Goal: Information Seeking & Learning: Check status

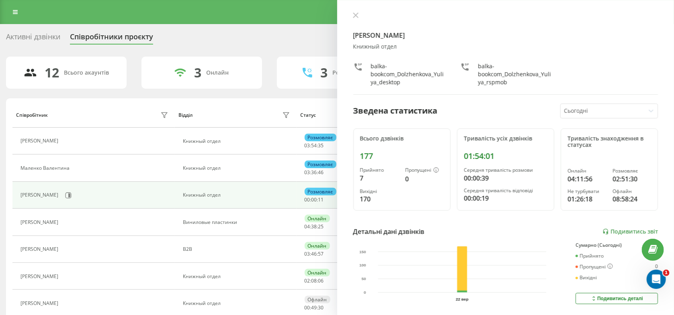
click at [18, 22] on div "Реферальна програма Налаштування профілю Вихід" at bounding box center [337, 12] width 674 height 24
click at [20, 16] on link at bounding box center [15, 11] width 14 height 11
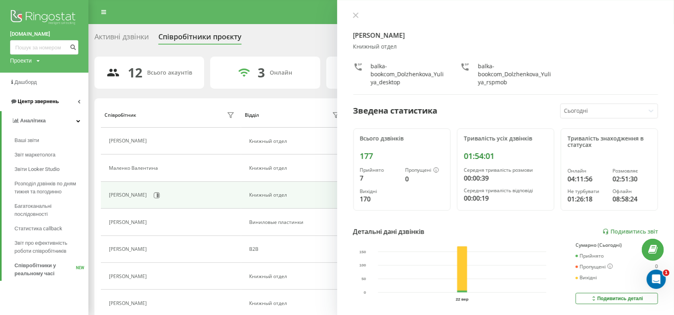
click at [43, 103] on span "Центр звернень" at bounding box center [38, 101] width 41 height 6
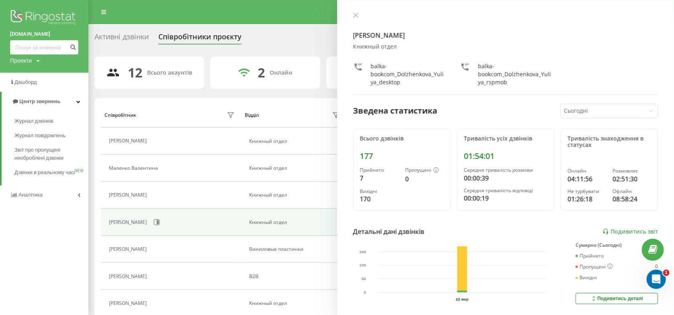
click at [129, 34] on div "Активні дзвінки" at bounding box center [121, 39] width 54 height 12
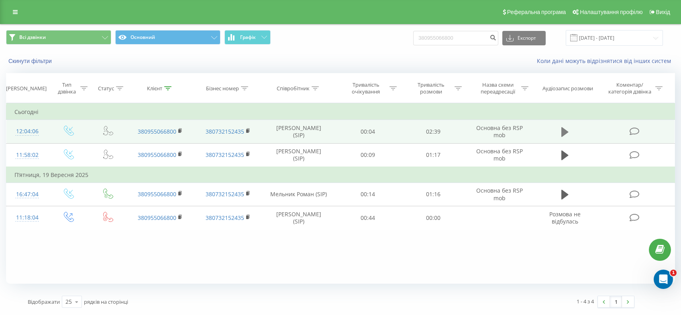
click at [563, 134] on icon at bounding box center [565, 132] width 7 height 10
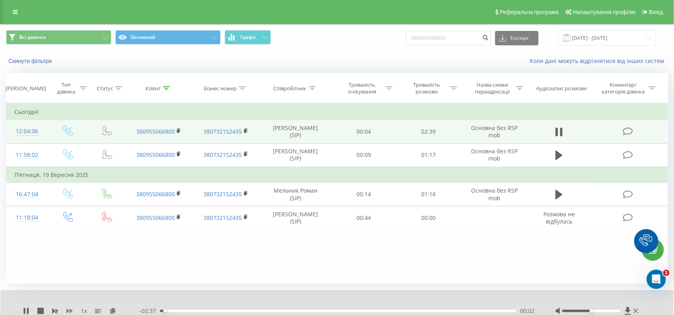
click at [71, 312] on icon at bounding box center [69, 311] width 6 height 5
drag, startPoint x: 600, startPoint y: 312, endPoint x: 604, endPoint y: 314, distance: 4.9
click at [604, 314] on div at bounding box center [597, 311] width 85 height 8
drag, startPoint x: 200, startPoint y: 311, endPoint x: 215, endPoint y: 313, distance: 15.4
click at [213, 313] on div "00:21" at bounding box center [338, 311] width 356 height 2
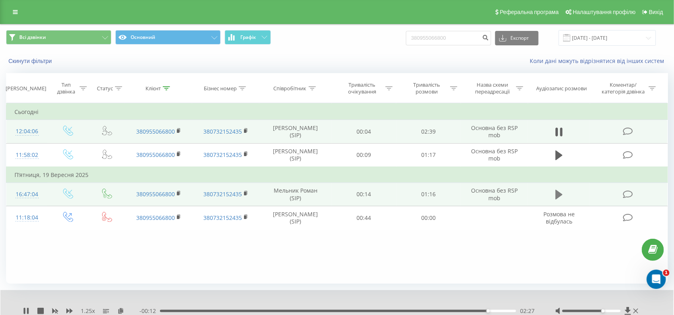
click at [560, 196] on icon at bounding box center [558, 195] width 7 height 10
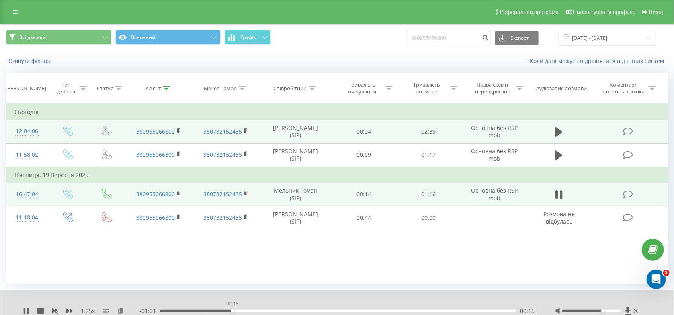
drag, startPoint x: 232, startPoint y: 311, endPoint x: 236, endPoint y: 312, distance: 4.0
click at [233, 311] on div "00:15" at bounding box center [338, 311] width 356 height 2
click at [268, 311] on div "00:19" at bounding box center [338, 311] width 356 height 2
drag, startPoint x: 285, startPoint y: 311, endPoint x: 291, endPoint y: 311, distance: 5.6
click at [285, 311] on div "00:27" at bounding box center [338, 311] width 356 height 2
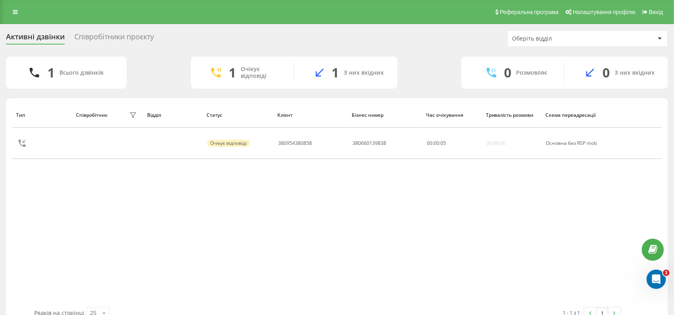
click at [84, 38] on div "Співробітники проєкту" at bounding box center [114, 39] width 80 height 12
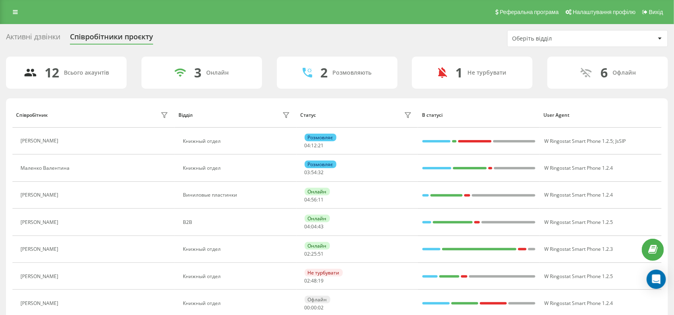
click at [56, 38] on div "Активні дзвінки" at bounding box center [33, 39] width 54 height 12
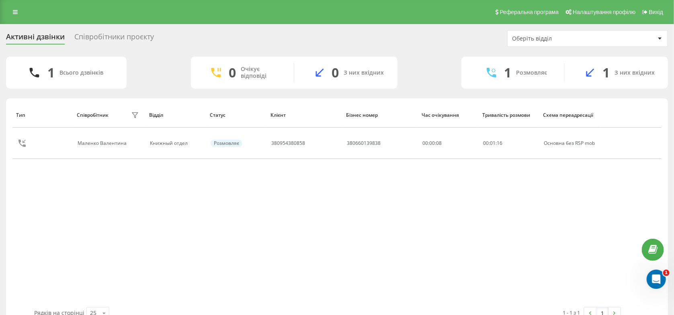
click at [195, 211] on div "Тип Співробітник фільтру Відділ Статус Клієнт Бізнес номер Час очікування Трива…" at bounding box center [336, 204] width 649 height 205
click at [92, 33] on div "Співробітники проєкту" at bounding box center [114, 39] width 80 height 12
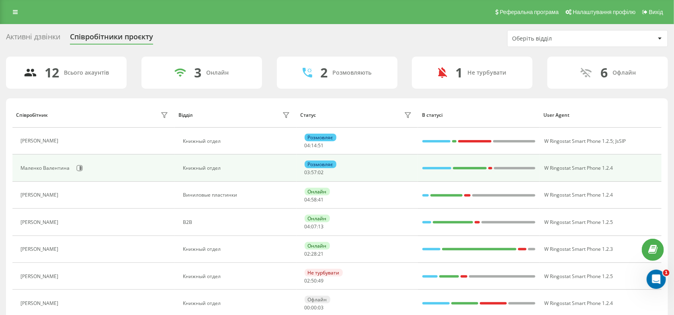
scroll to position [43, 0]
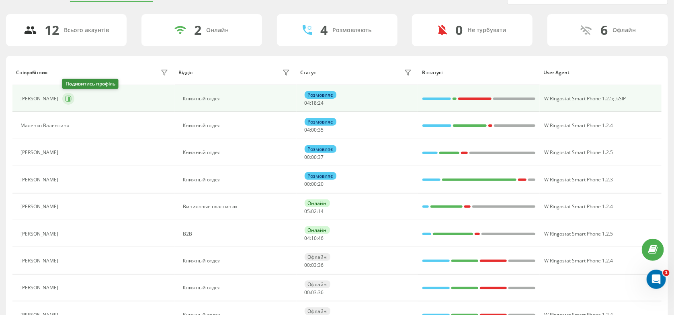
click at [68, 100] on icon at bounding box center [68, 99] width 6 height 6
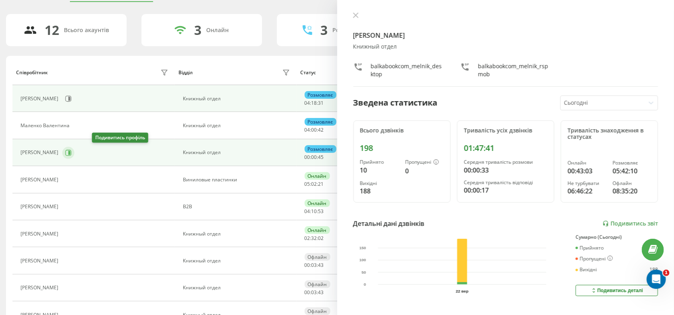
click at [74, 152] on button at bounding box center [68, 153] width 12 height 12
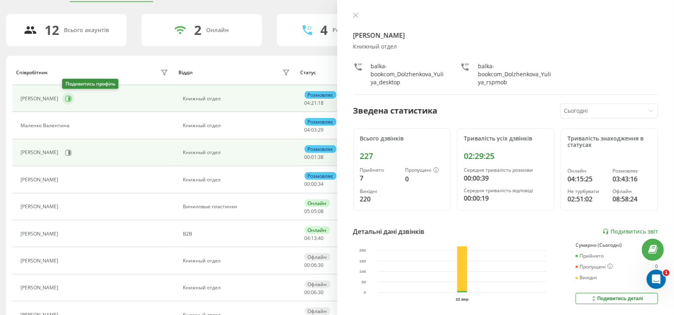
click at [72, 100] on button at bounding box center [68, 99] width 12 height 12
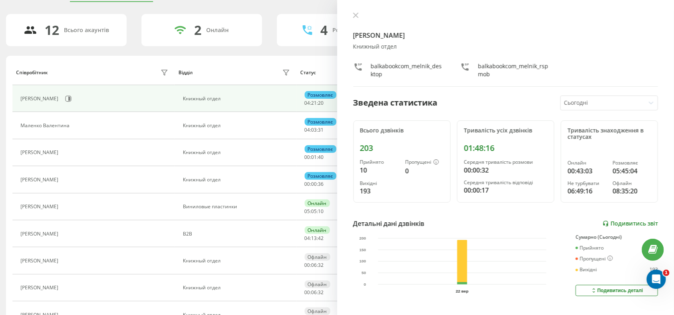
click at [610, 222] on link "Подивитись звіт" at bounding box center [629, 224] width 55 height 7
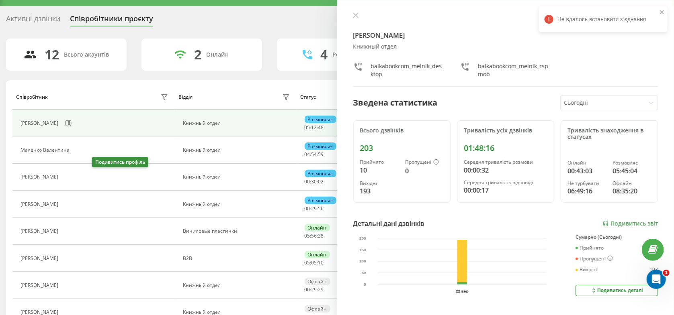
click at [70, 177] on icon at bounding box center [67, 177] width 6 height 6
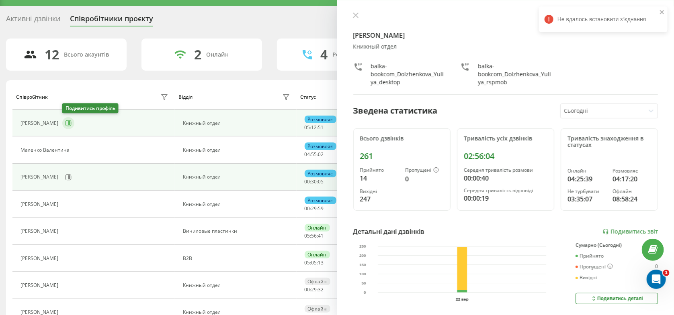
click at [71, 123] on icon at bounding box center [68, 123] width 6 height 6
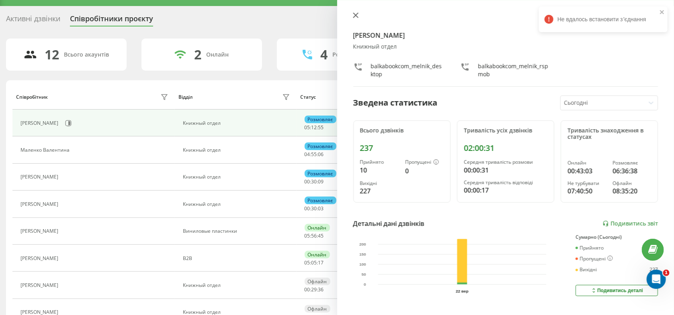
click at [352, 16] on button at bounding box center [355, 16] width 10 height 8
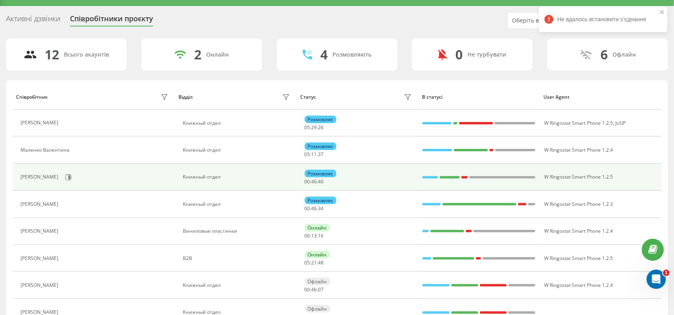
click at [97, 171] on div "Долженкова Юлія Денисівна" at bounding box center [95, 178] width 150 height 14
click at [72, 176] on icon at bounding box center [68, 177] width 6 height 6
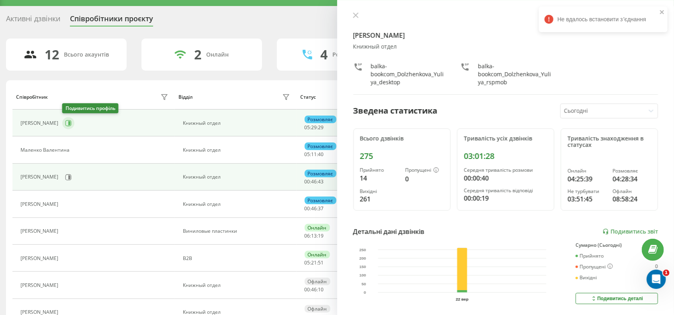
click at [70, 122] on icon at bounding box center [68, 123] width 6 height 6
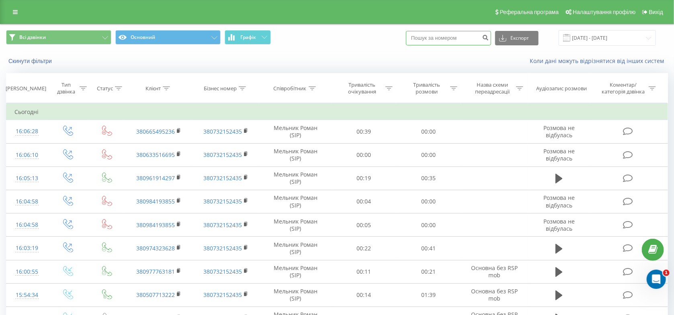
click at [462, 35] on input at bounding box center [448, 38] width 85 height 14
paste input "380672623736"
type input "380672623736"
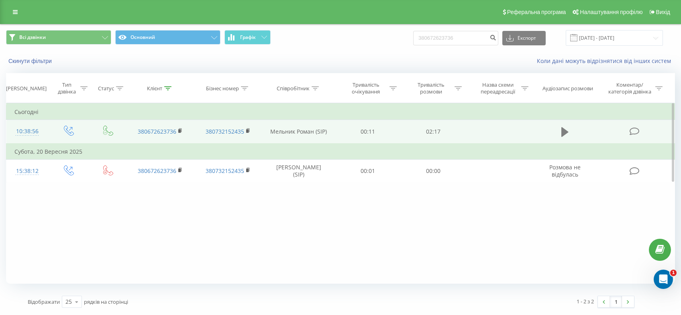
click at [566, 135] on icon at bounding box center [565, 132] width 7 height 10
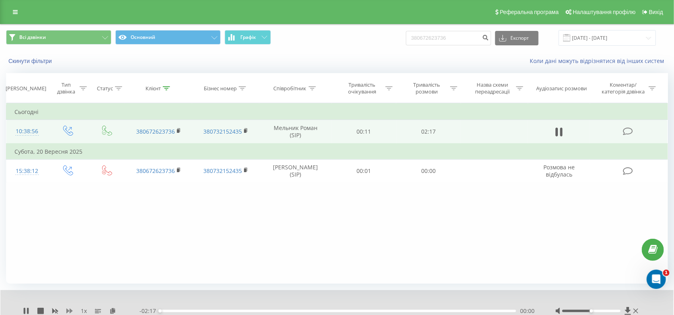
click at [69, 311] on icon at bounding box center [69, 311] width 6 height 6
click at [170, 311] on div "00:03" at bounding box center [338, 311] width 356 height 2
drag, startPoint x: 179, startPoint y: 311, endPoint x: 194, endPoint y: 311, distance: 15.3
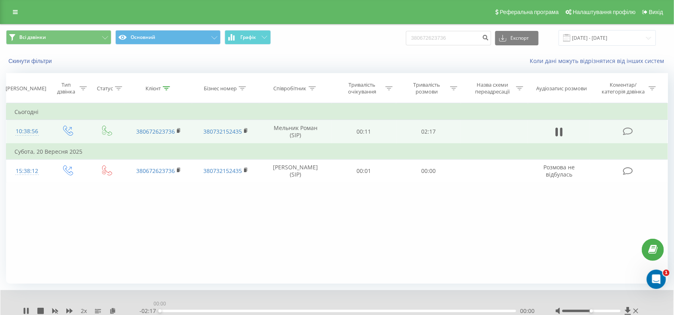
click at [180, 311] on div "00:00" at bounding box center [338, 311] width 356 height 2
drag, startPoint x: 196, startPoint y: 312, endPoint x: 235, endPoint y: 312, distance: 38.6
click at [207, 312] on div "00:14" at bounding box center [338, 311] width 356 height 2
click at [236, 312] on div "00:23" at bounding box center [338, 311] width 356 height 2
click at [276, 312] on div "00:33" at bounding box center [338, 311] width 356 height 2
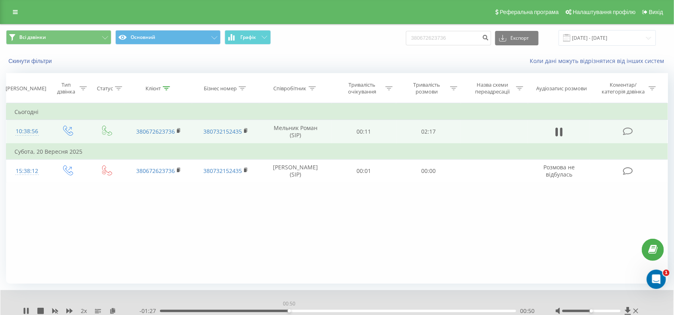
drag, startPoint x: 289, startPoint y: 312, endPoint x: 300, endPoint y: 312, distance: 10.8
click at [291, 312] on div "00:50" at bounding box center [338, 311] width 356 height 2
click at [306, 311] on div "00:53" at bounding box center [338, 311] width 356 height 2
drag, startPoint x: 336, startPoint y: 312, endPoint x: 341, endPoint y: 311, distance: 4.8
click at [337, 312] on div "01:08" at bounding box center [338, 311] width 356 height 2
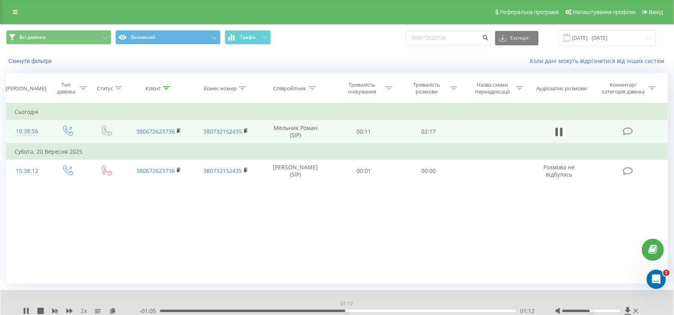
drag, startPoint x: 346, startPoint y: 311, endPoint x: 357, endPoint y: 311, distance: 10.4
click at [348, 311] on div "01:12" at bounding box center [338, 311] width 356 height 2
click at [359, 311] on div "01:14" at bounding box center [338, 311] width 356 height 2
click at [374, 312] on div "01:21" at bounding box center [338, 311] width 356 height 2
click at [387, 312] on div "01:23" at bounding box center [338, 311] width 356 height 2
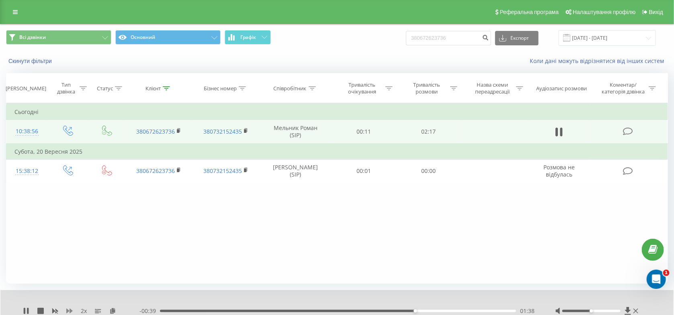
click at [68, 315] on icon at bounding box center [69, 311] width 6 height 6
click at [70, 312] on icon at bounding box center [69, 311] width 6 height 6
click at [172, 311] on div "01:41" at bounding box center [338, 311] width 356 height 2
drag, startPoint x: 344, startPoint y: 310, endPoint x: 372, endPoint y: 312, distance: 27.8
click at [371, 312] on div "- 01:28 00:49 00:49" at bounding box center [337, 311] width 396 height 8
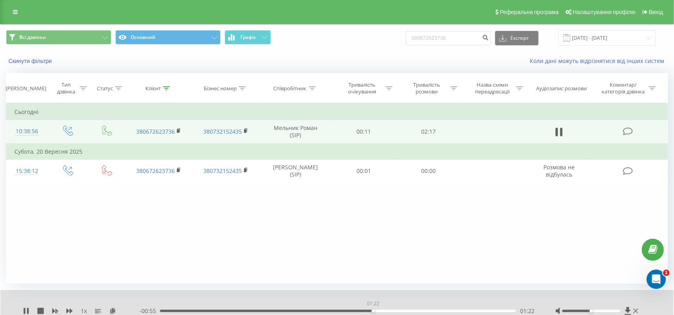
drag, startPoint x: 373, startPoint y: 312, endPoint x: 377, endPoint y: 312, distance: 4.4
click at [373, 312] on div "01:22" at bounding box center [338, 311] width 356 height 2
drag, startPoint x: 388, startPoint y: 312, endPoint x: 401, endPoint y: 312, distance: 13.7
click at [388, 312] on div "01:28" at bounding box center [338, 311] width 356 height 2
drag, startPoint x: 381, startPoint y: 309, endPoint x: 368, endPoint y: 309, distance: 13.3
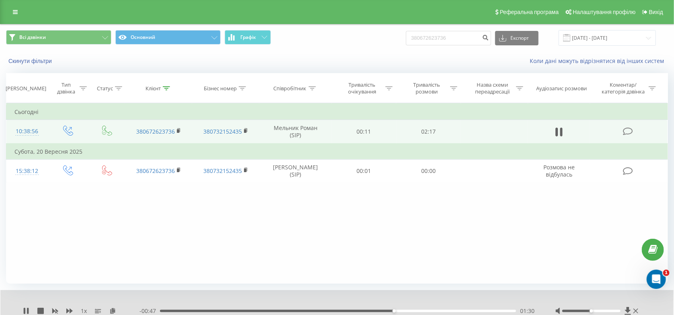
click at [368, 309] on div "- 00:47 01:30 01:30" at bounding box center [337, 311] width 396 height 8
drag, startPoint x: 366, startPoint y: 311, endPoint x: 362, endPoint y: 313, distance: 5.2
click at [364, 312] on div "01:19" at bounding box center [338, 311] width 356 height 2
